Goal: Information Seeking & Learning: Learn about a topic

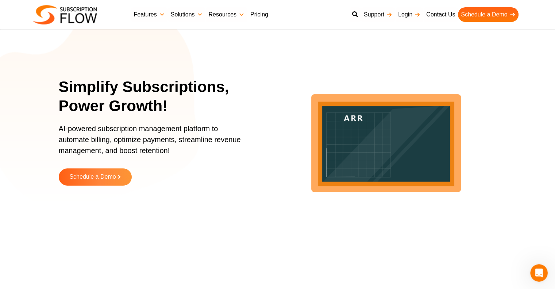
click at [259, 12] on link "Pricing" at bounding box center [259, 14] width 24 height 15
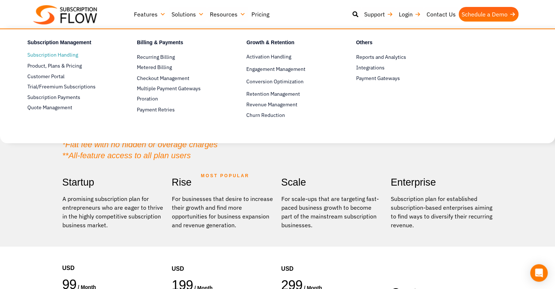
click at [58, 57] on link "Subscription Handling" at bounding box center [69, 55] width 84 height 9
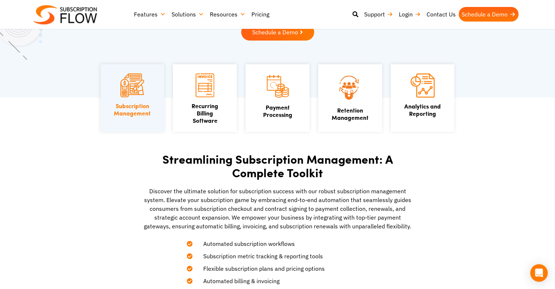
scroll to position [122, 0]
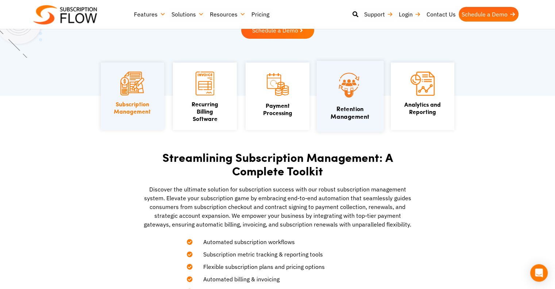
click at [348, 92] on img at bounding box center [350, 84] width 44 height 29
